Goal: Transaction & Acquisition: Book appointment/travel/reservation

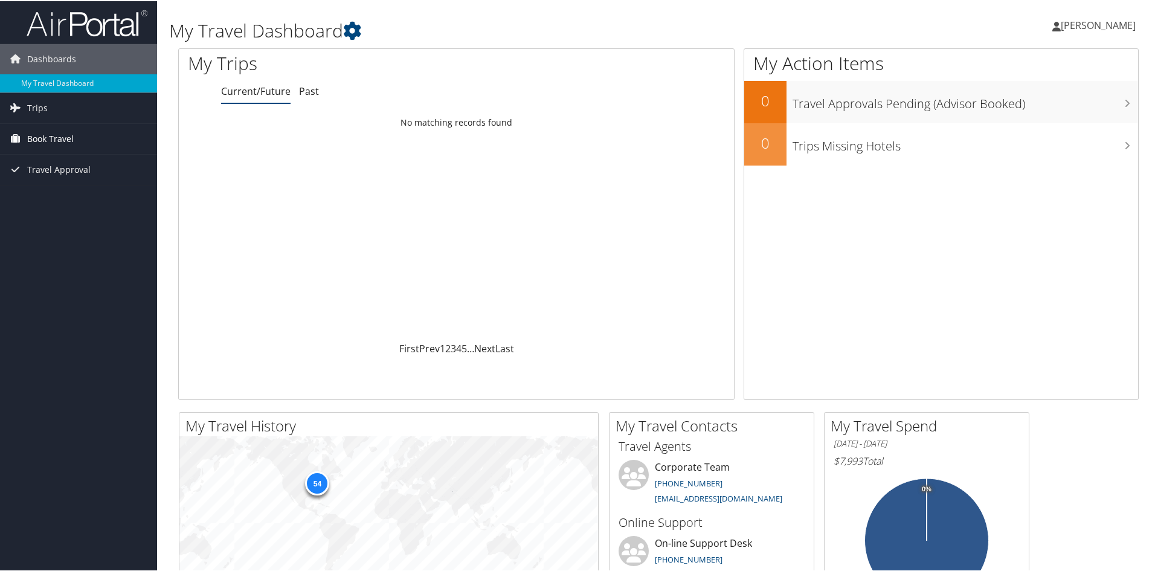
click at [58, 140] on span "Book Travel" at bounding box center [50, 138] width 47 height 30
click at [60, 164] on link "Agent Booking Request" at bounding box center [78, 162] width 157 height 18
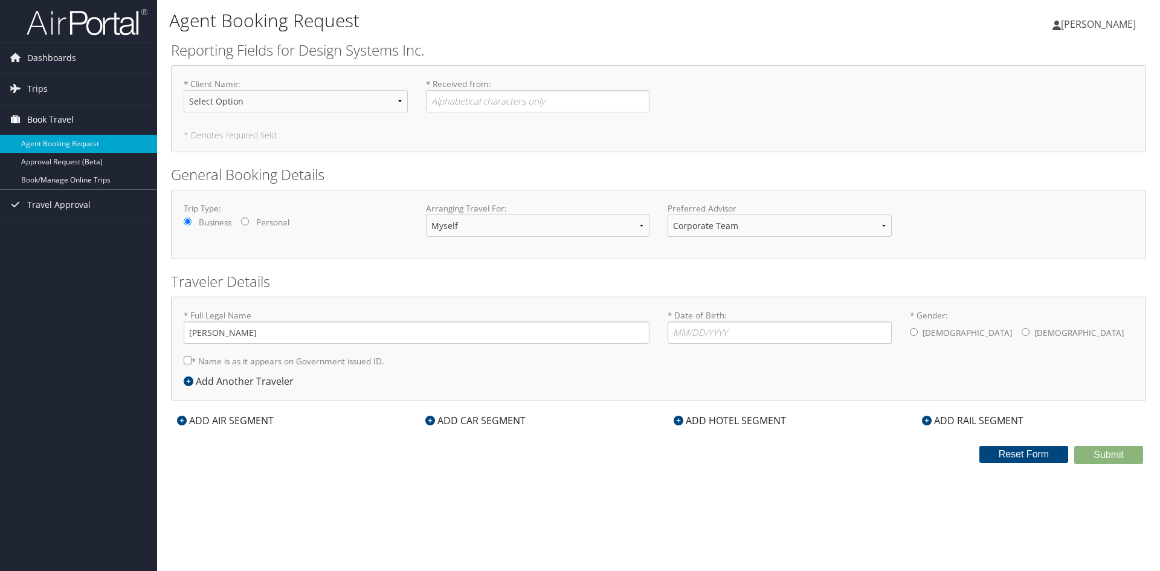
click at [53, 118] on span "Book Travel" at bounding box center [50, 120] width 47 height 30
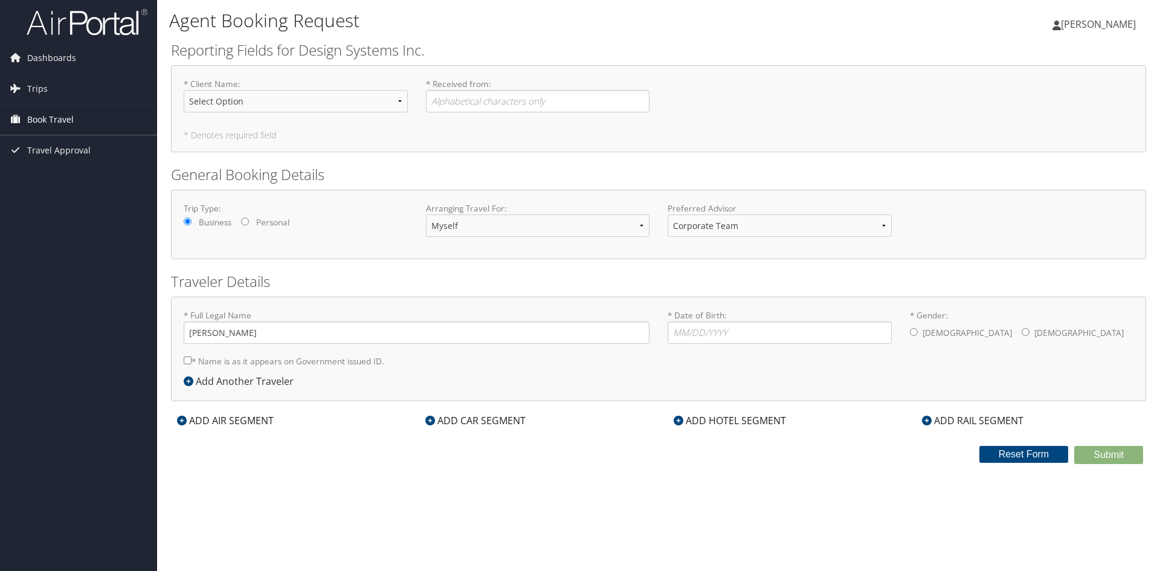
click at [53, 118] on span "Book Travel" at bounding box center [50, 120] width 47 height 30
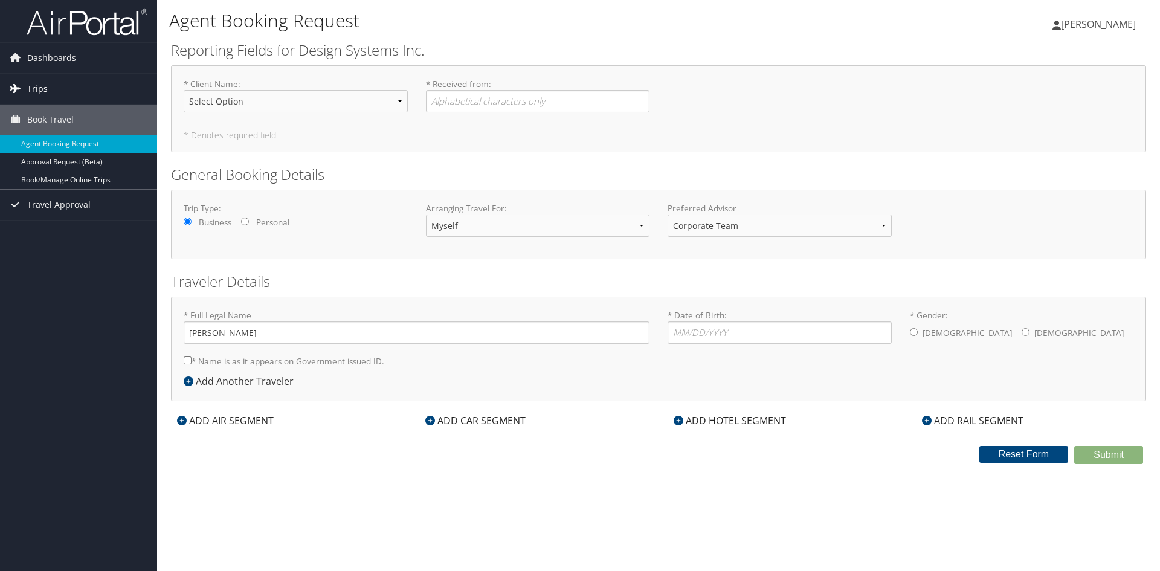
click at [51, 92] on link "Trips" at bounding box center [78, 89] width 157 height 30
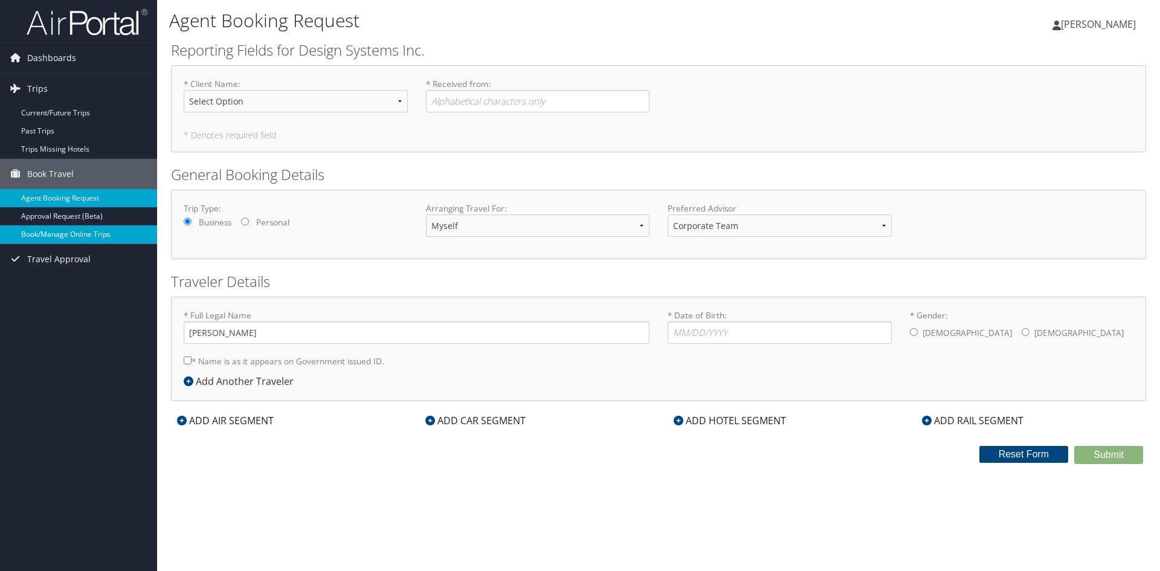
click at [78, 233] on link "Book/Manage Online Trips" at bounding box center [78, 234] width 157 height 18
